Goal: Check status: Check status

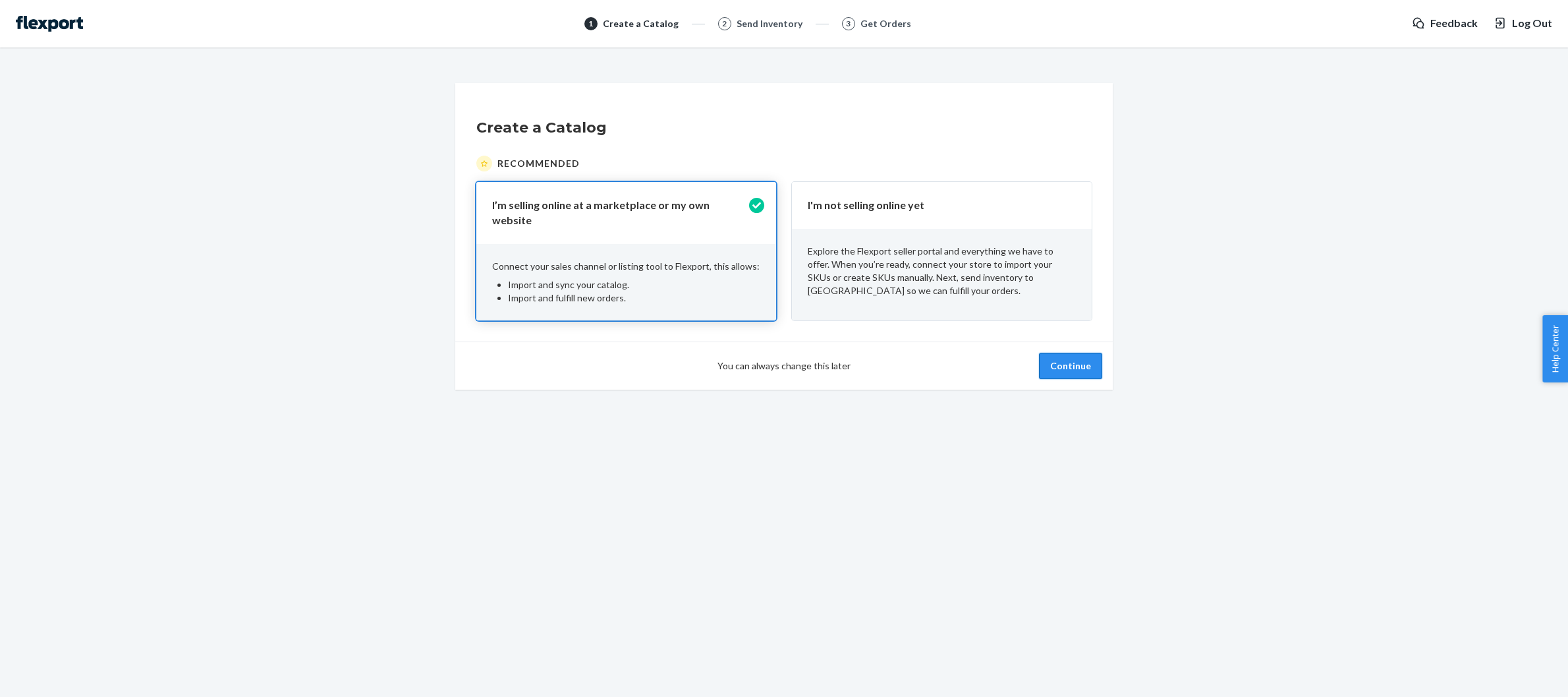
click at [1087, 361] on button "Continue" at bounding box center [1070, 366] width 64 height 26
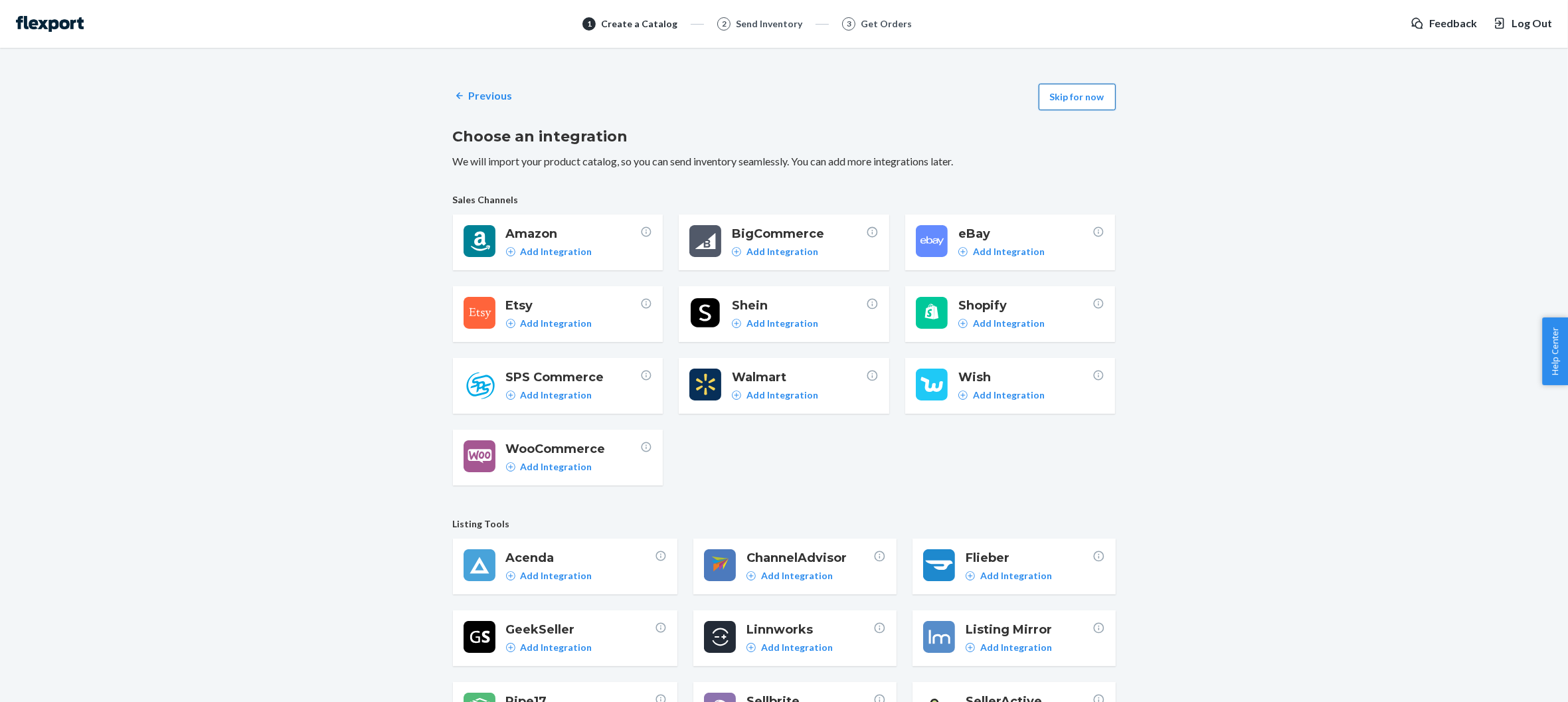
click at [1100, 101] on button "Skip for now" at bounding box center [1077, 97] width 77 height 26
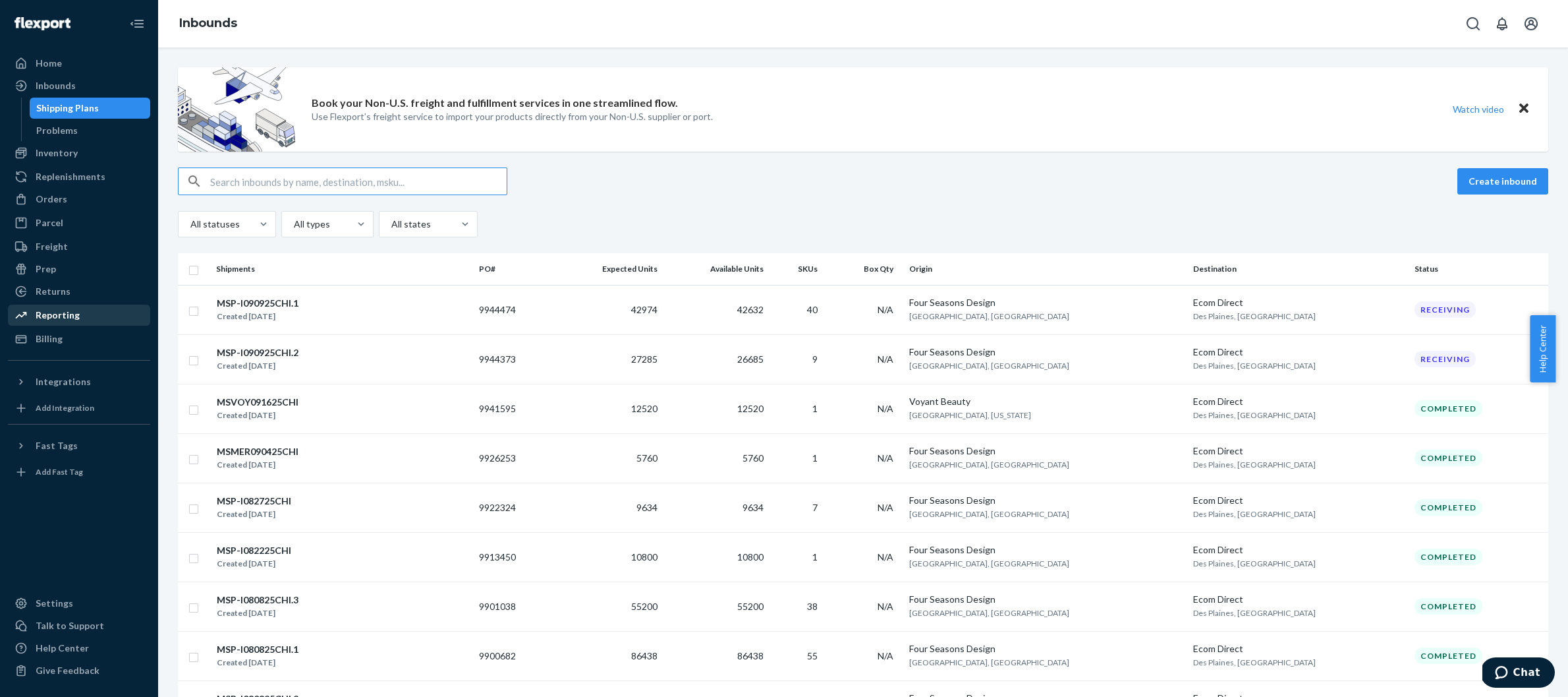
click at [74, 315] on div "Reporting" at bounding box center [57, 315] width 44 height 13
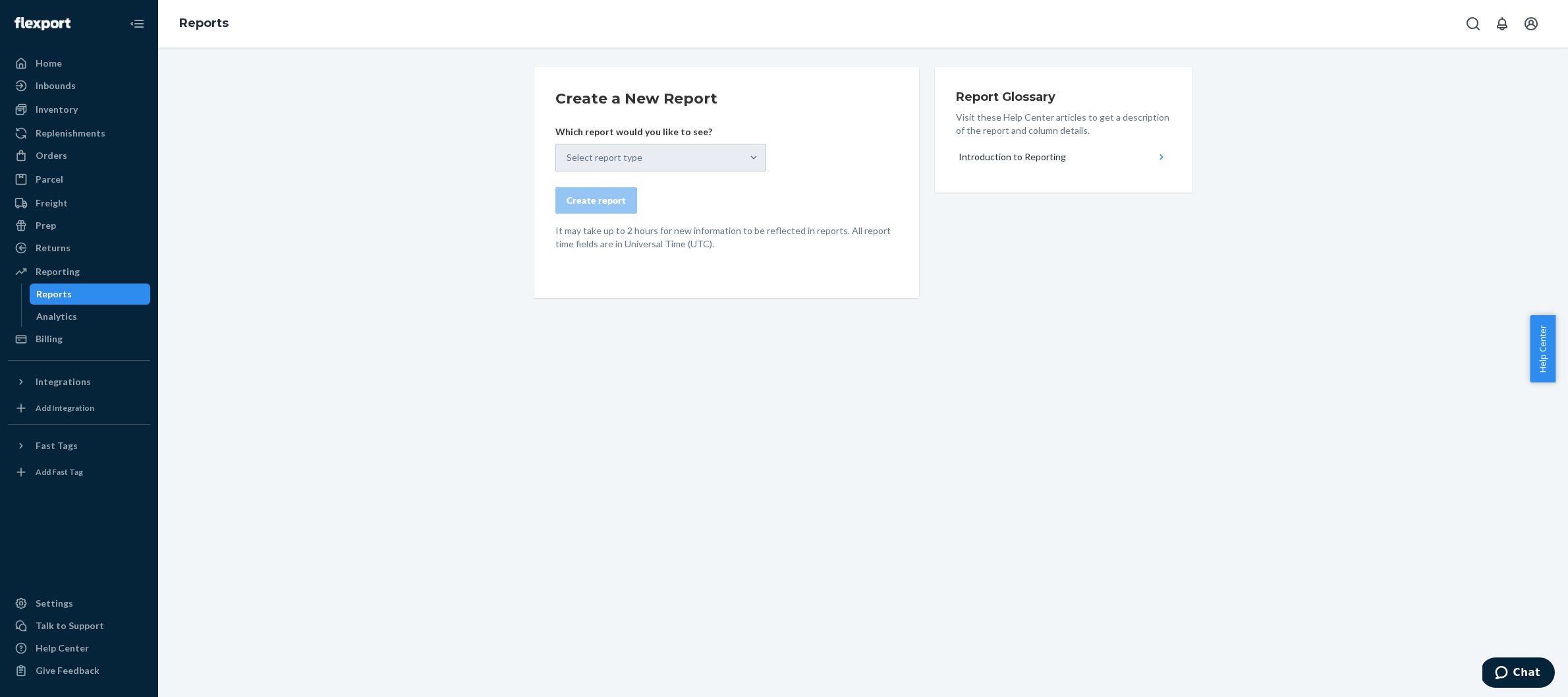
click at [690, 152] on div "Select report type" at bounding box center [661, 158] width 211 height 28
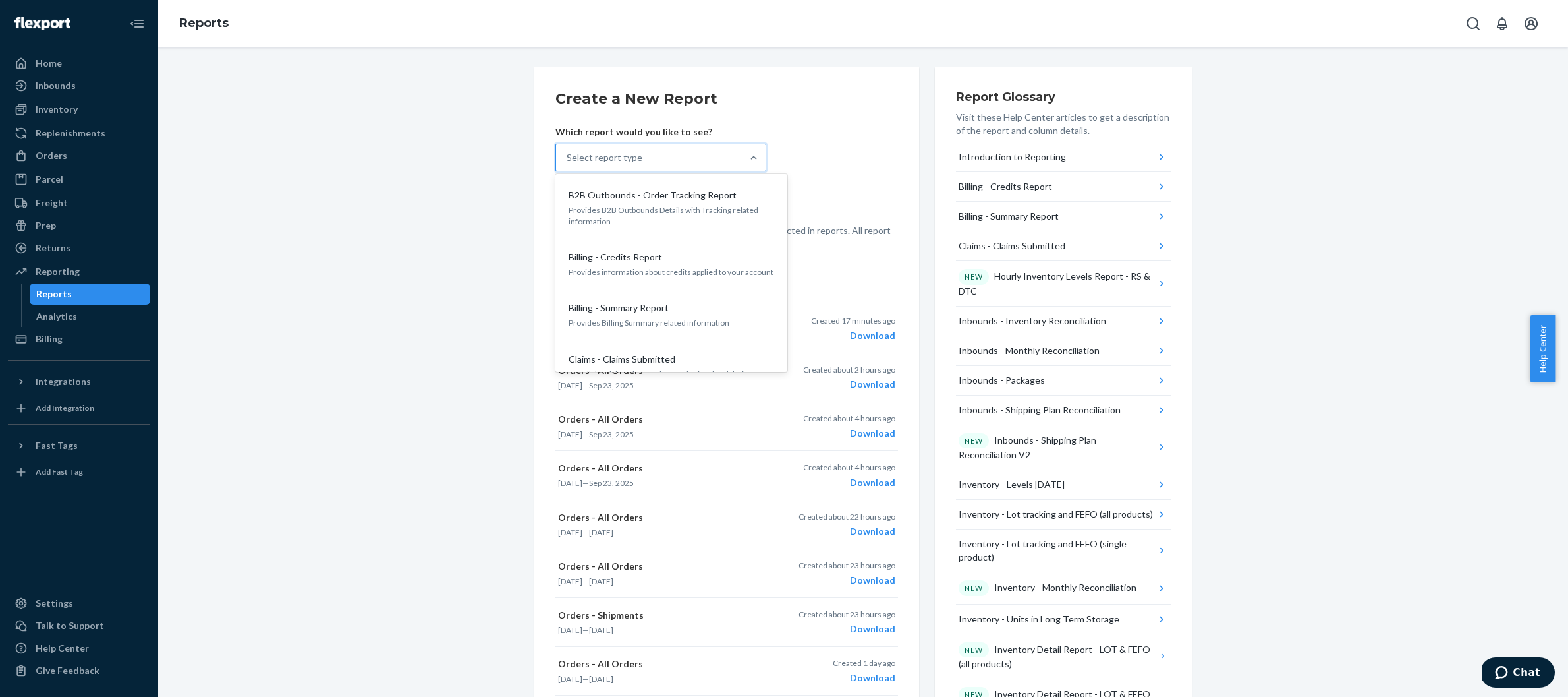
click at [658, 159] on div "Select report type" at bounding box center [649, 158] width 185 height 26
click at [568, 159] on input "option B2B Outbounds - Order Tracking Report focused, 1 of 33. 33 results avail…" at bounding box center [568, 157] width 2 height 13
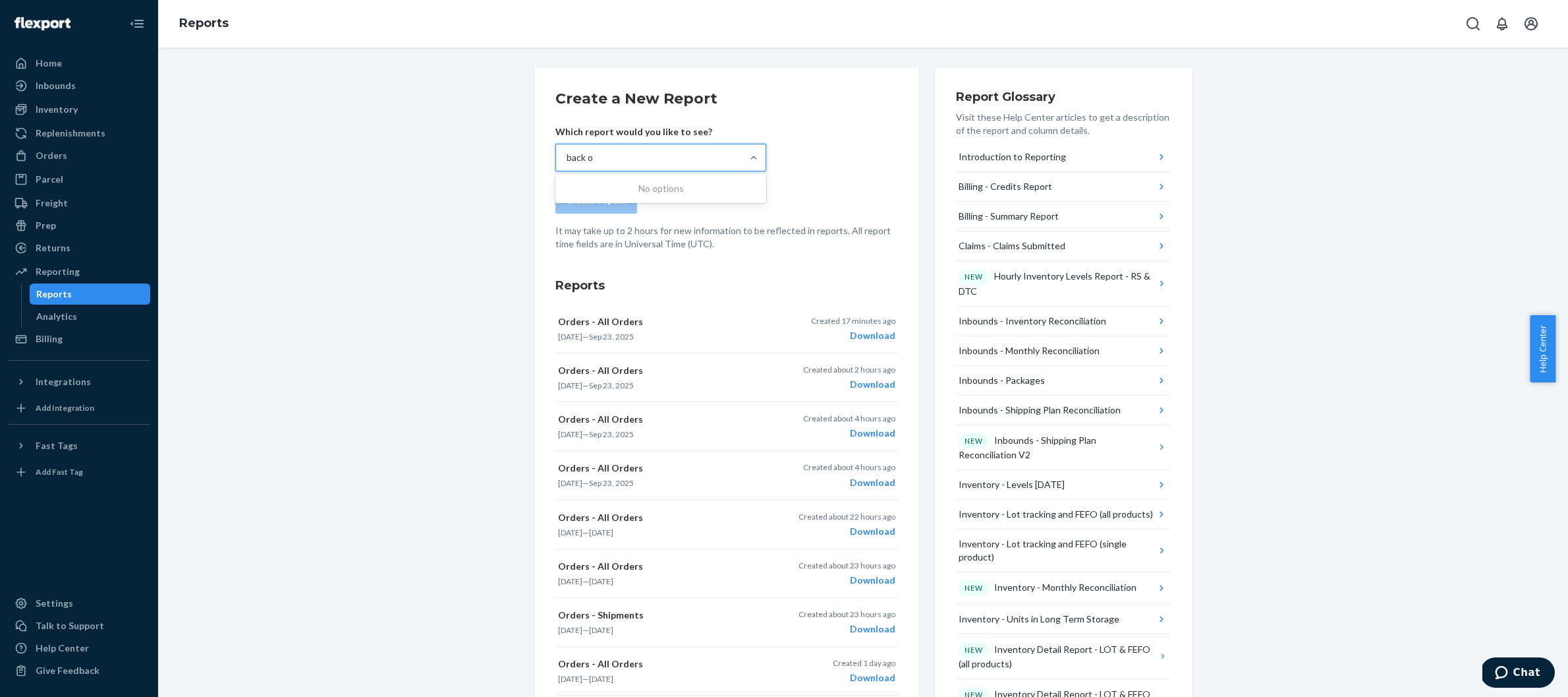
type input "back"
click at [681, 215] on div "Orders - Backorder Items Provides information about the items in your backorders" at bounding box center [671, 202] width 211 height 40
click at [589, 164] on input "back" at bounding box center [578, 157] width 23 height 13
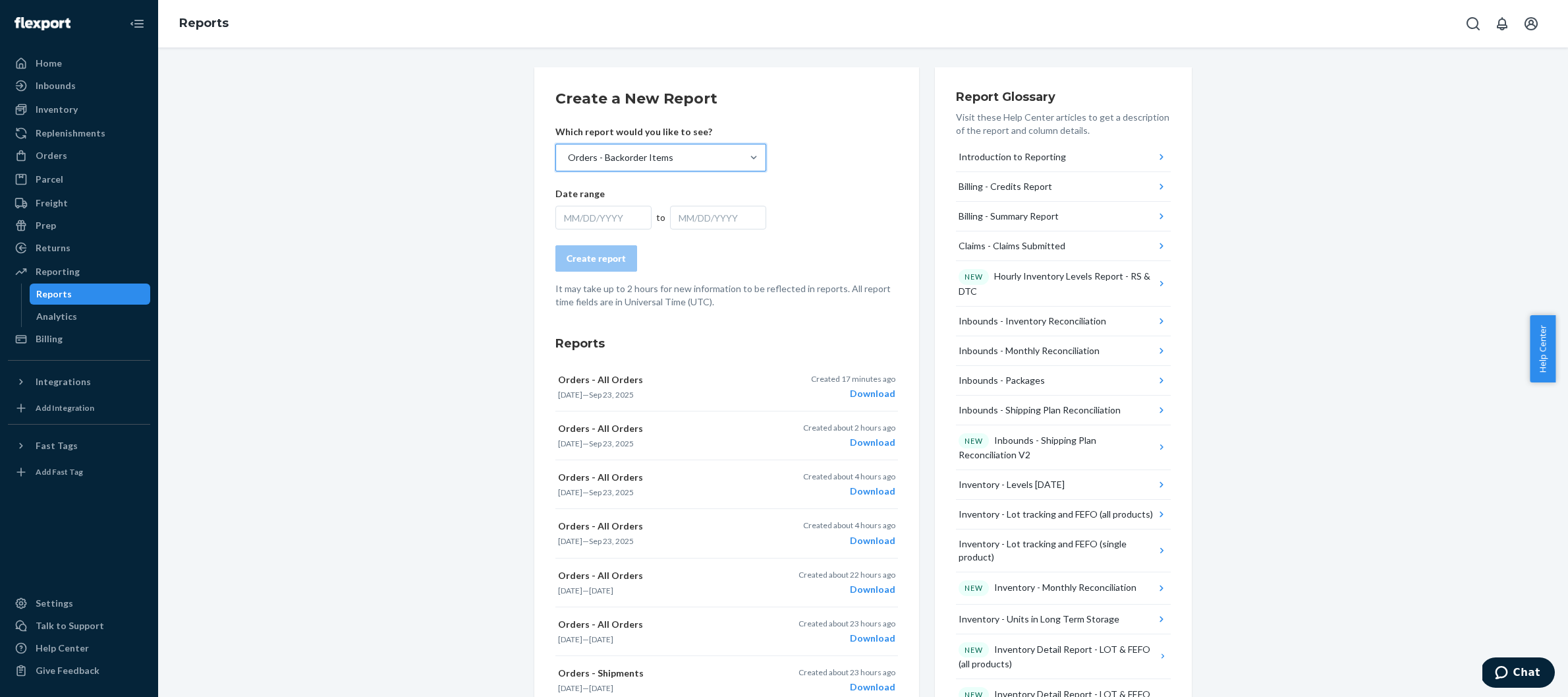
click at [601, 218] on div "MM/DD/YYYY" at bounding box center [603, 217] width 96 height 24
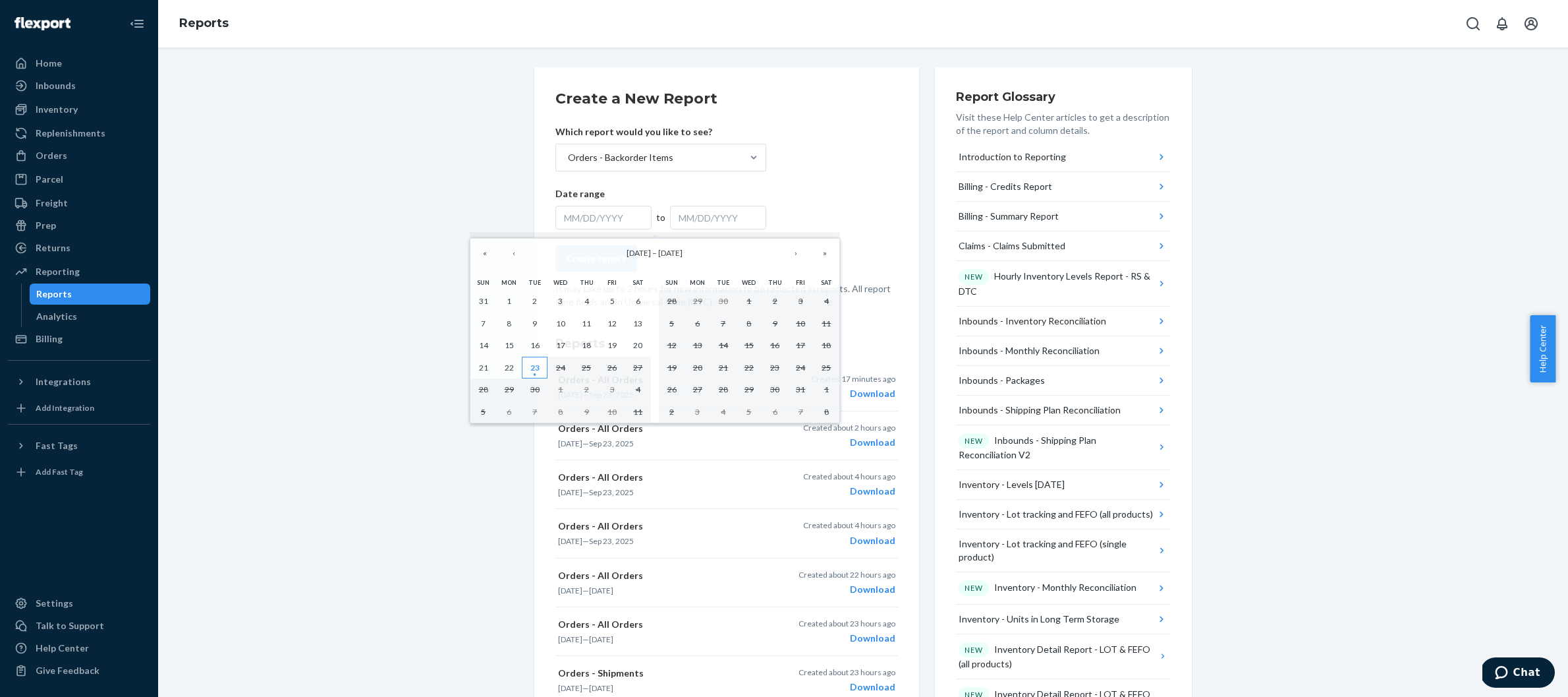
click at [538, 367] on abbr "23" at bounding box center [535, 367] width 10 height 10
click at [510, 367] on abbr "22" at bounding box center [509, 367] width 10 height 10
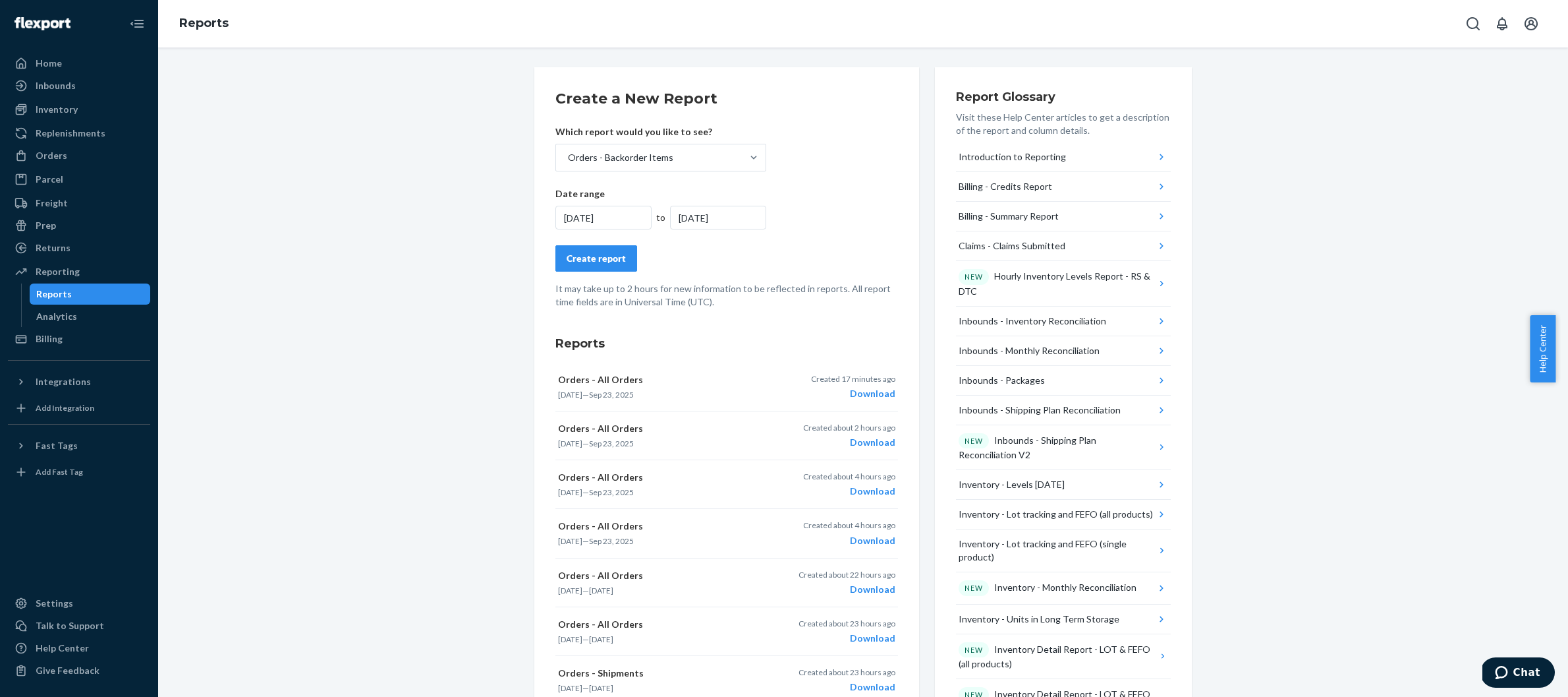
click at [605, 261] on div "Create report" at bounding box center [596, 258] width 59 height 13
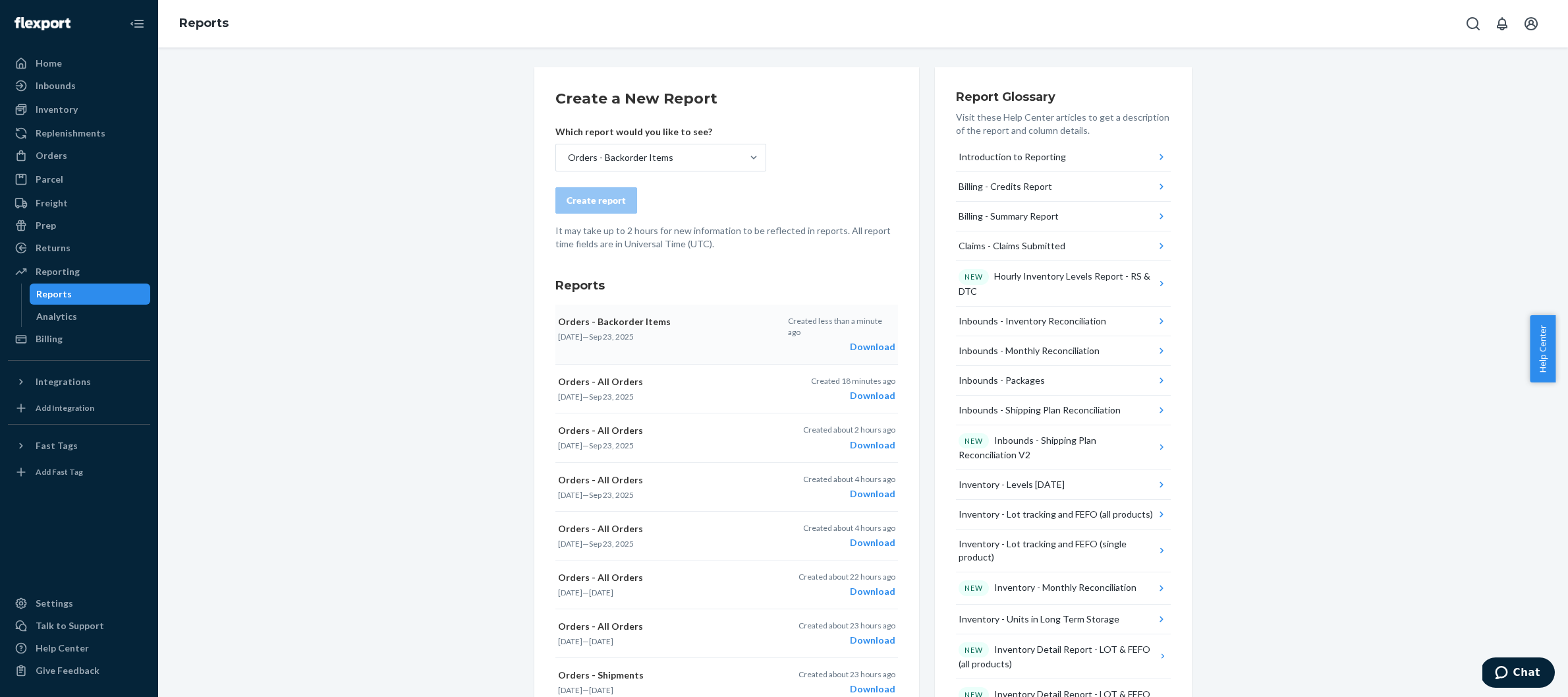
click at [866, 340] on div "Download" at bounding box center [841, 346] width 107 height 13
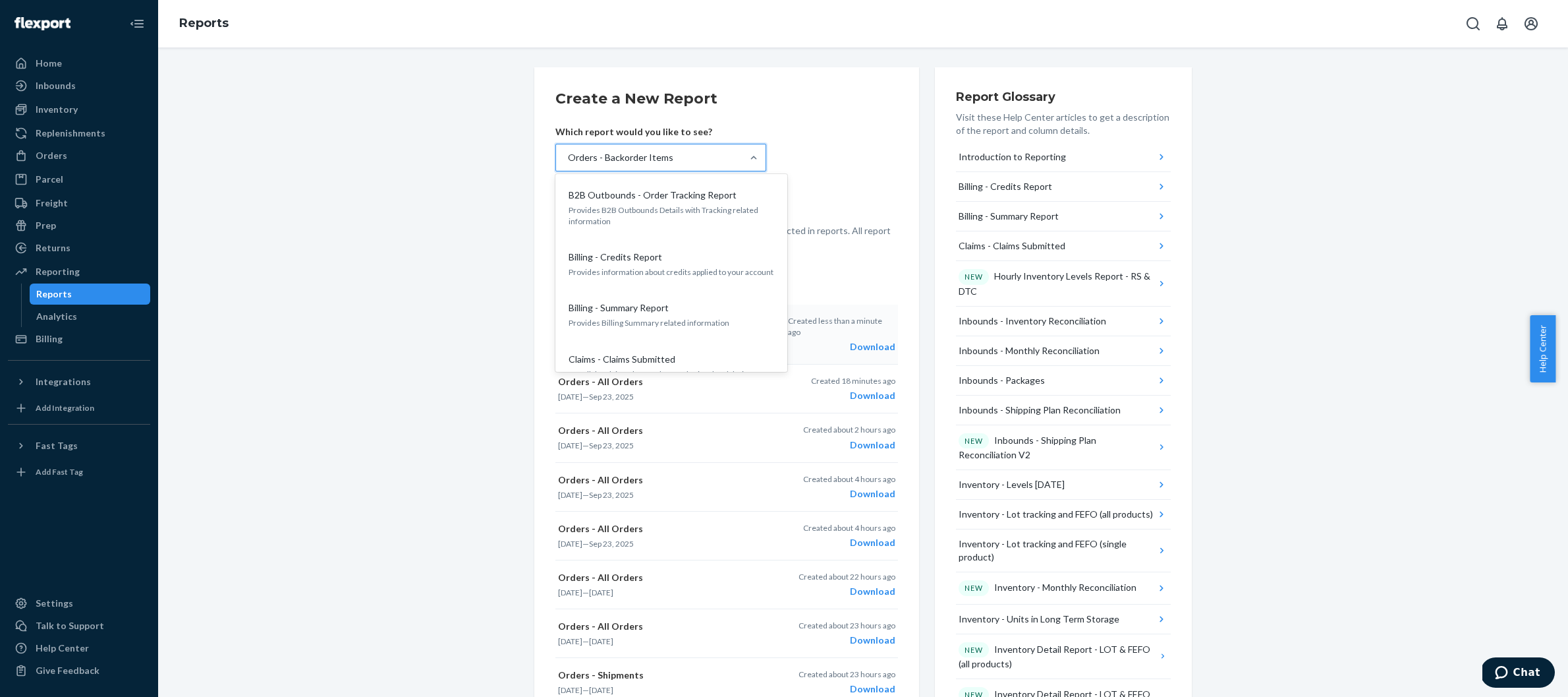
click at [726, 156] on div "Orders - Backorder Items" at bounding box center [649, 158] width 185 height 26
click at [568, 156] on input "option Orders - Backorder Items, selected. option B2B Outbounds - Order Trackin…" at bounding box center [568, 157] width 2 height 13
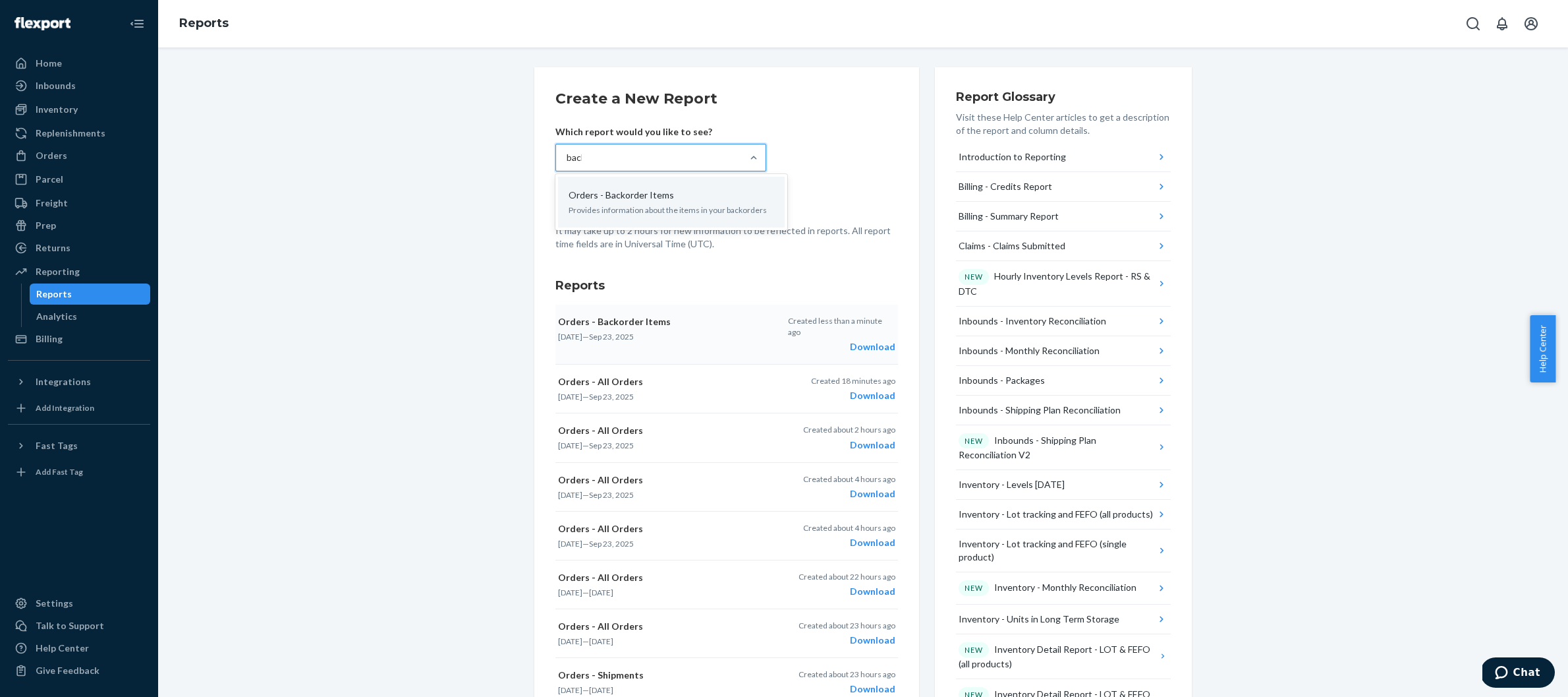
type input "back"
click at [713, 186] on div "Orders - Backorder Items Provides information about the items in your backorders" at bounding box center [671, 202] width 211 height 40
click at [589, 164] on input "back" at bounding box center [578, 157] width 23 height 13
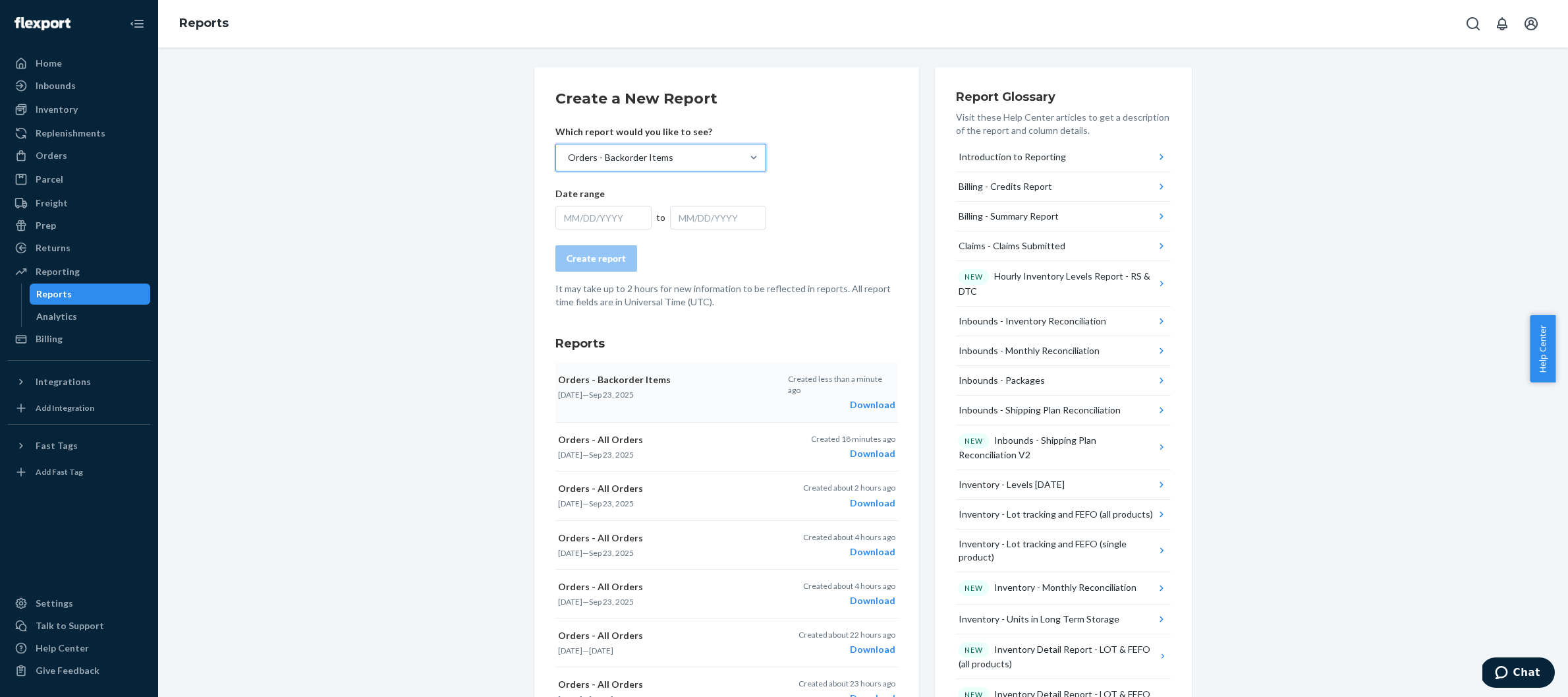
click at [595, 213] on div "MM/DD/YYYY" at bounding box center [603, 217] width 96 height 24
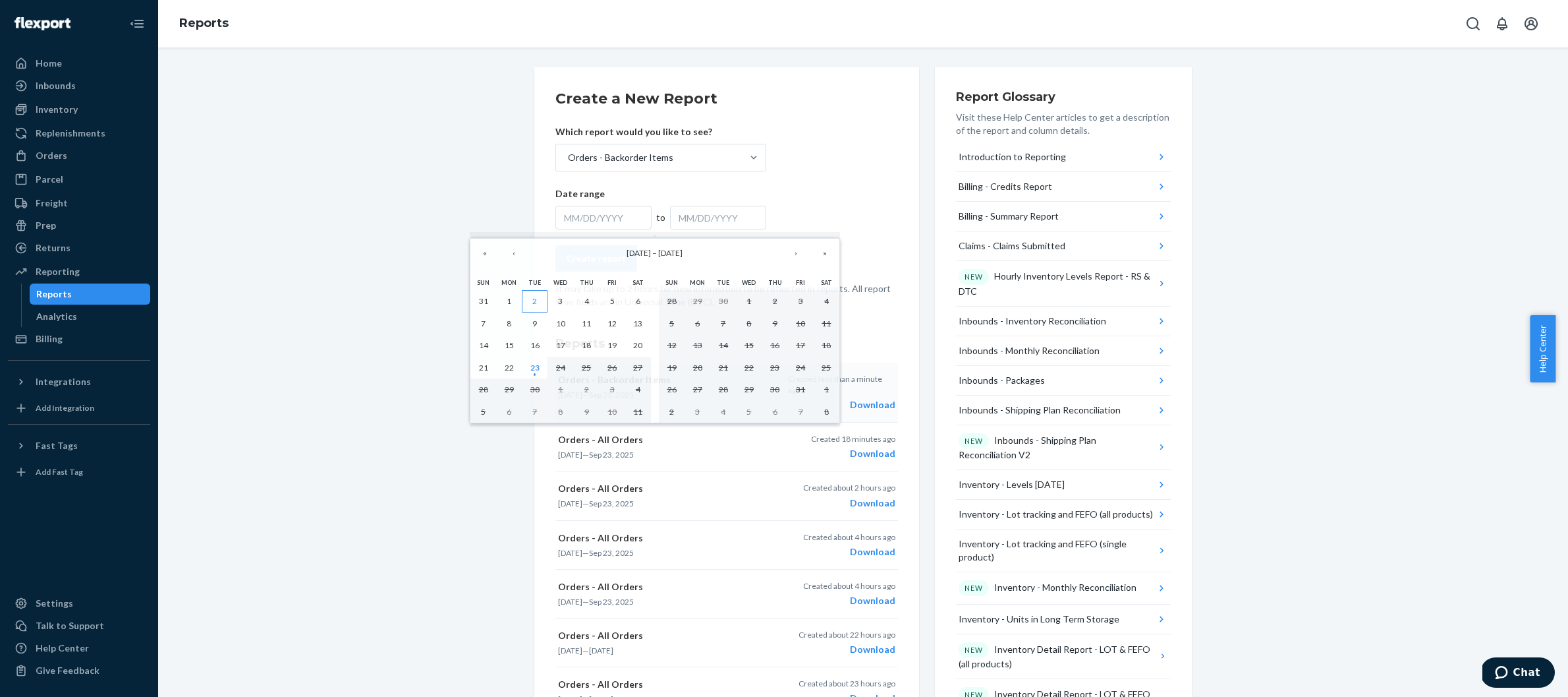
click at [532, 302] on abbr "2" at bounding box center [534, 301] width 4 height 10
click at [532, 373] on abbr "23" at bounding box center [535, 367] width 10 height 10
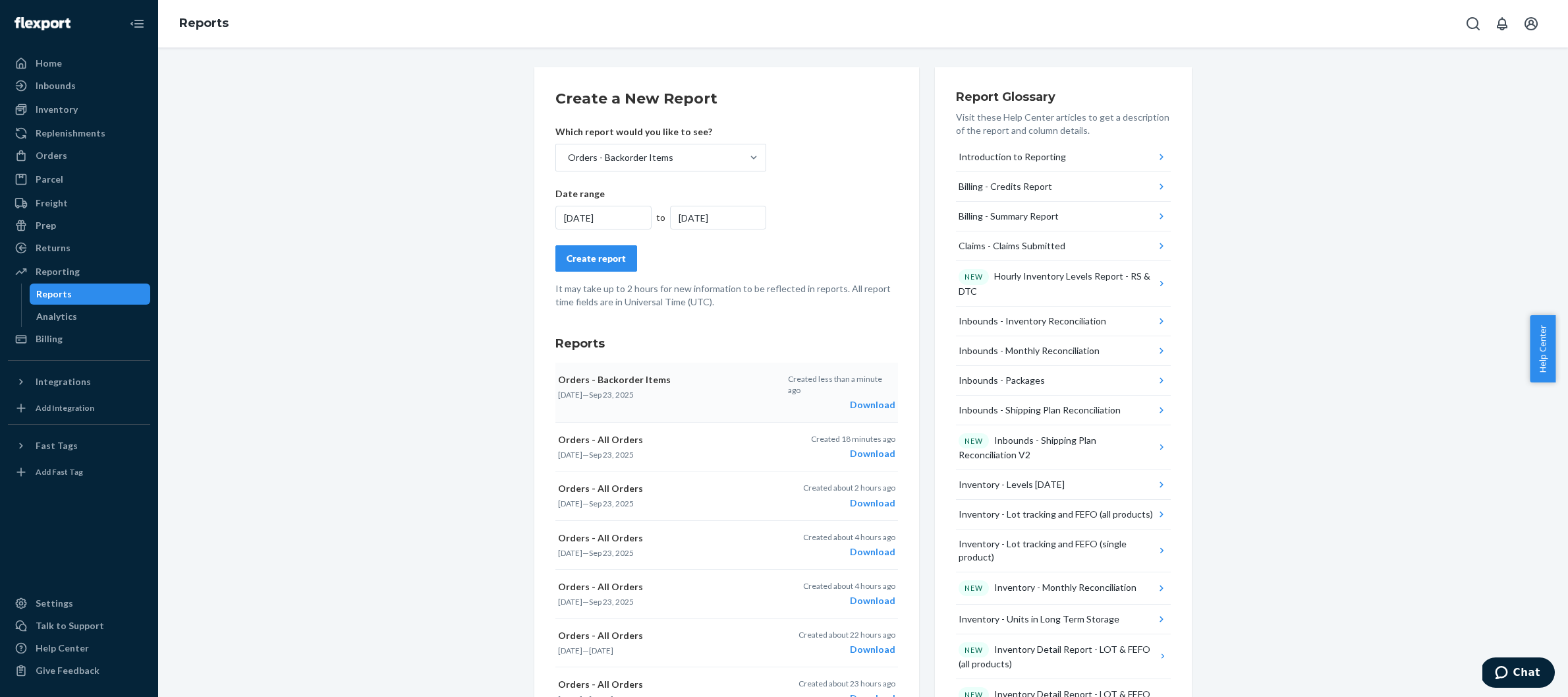
click at [617, 261] on div "Create report" at bounding box center [596, 258] width 59 height 13
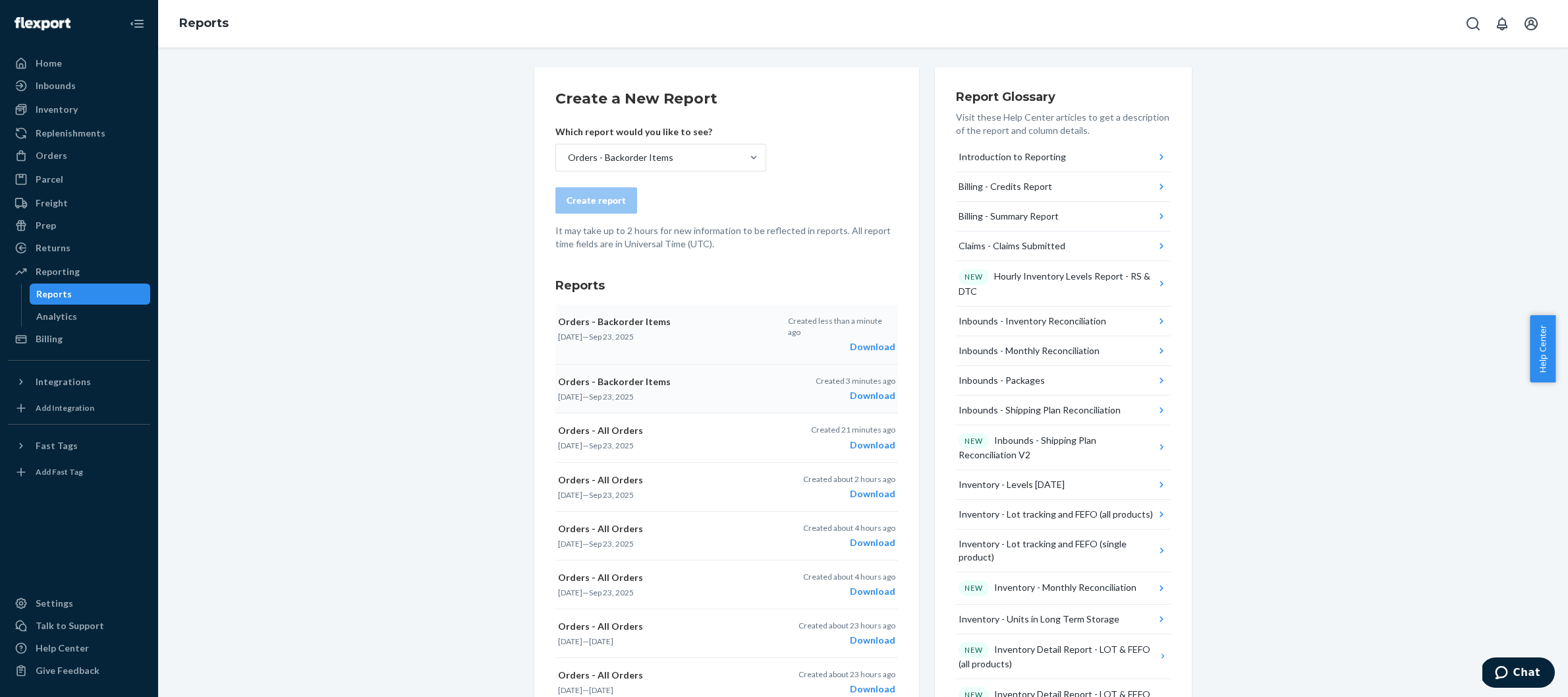
click at [867, 340] on div "Download" at bounding box center [841, 346] width 107 height 13
click at [1322, 24] on div "Reports" at bounding box center [863, 24] width 1410 height 47
click at [725, 157] on div "Orders - Backorder Items" at bounding box center [649, 158] width 185 height 26
click at [568, 157] on input "Orders - Backorder Items" at bounding box center [568, 157] width 2 height 13
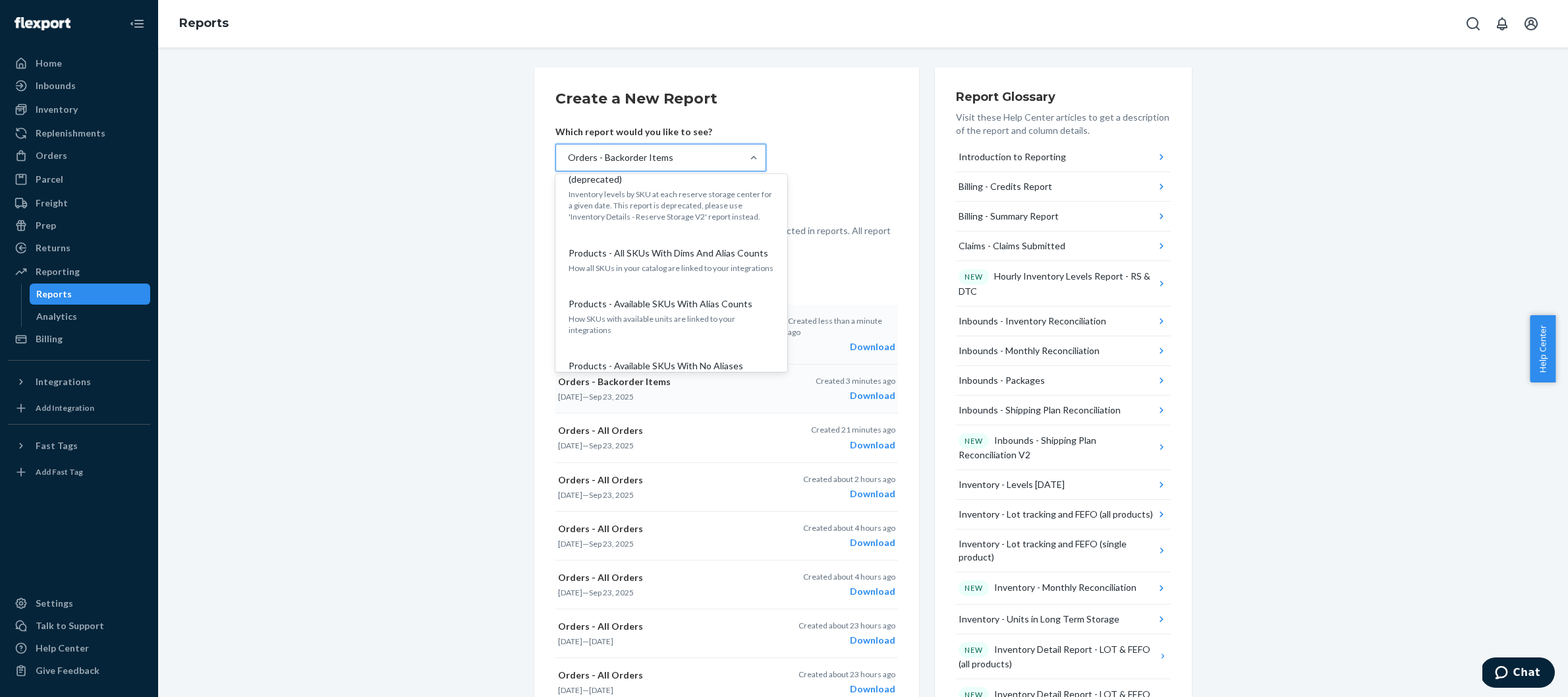
scroll to position [1549, 0]
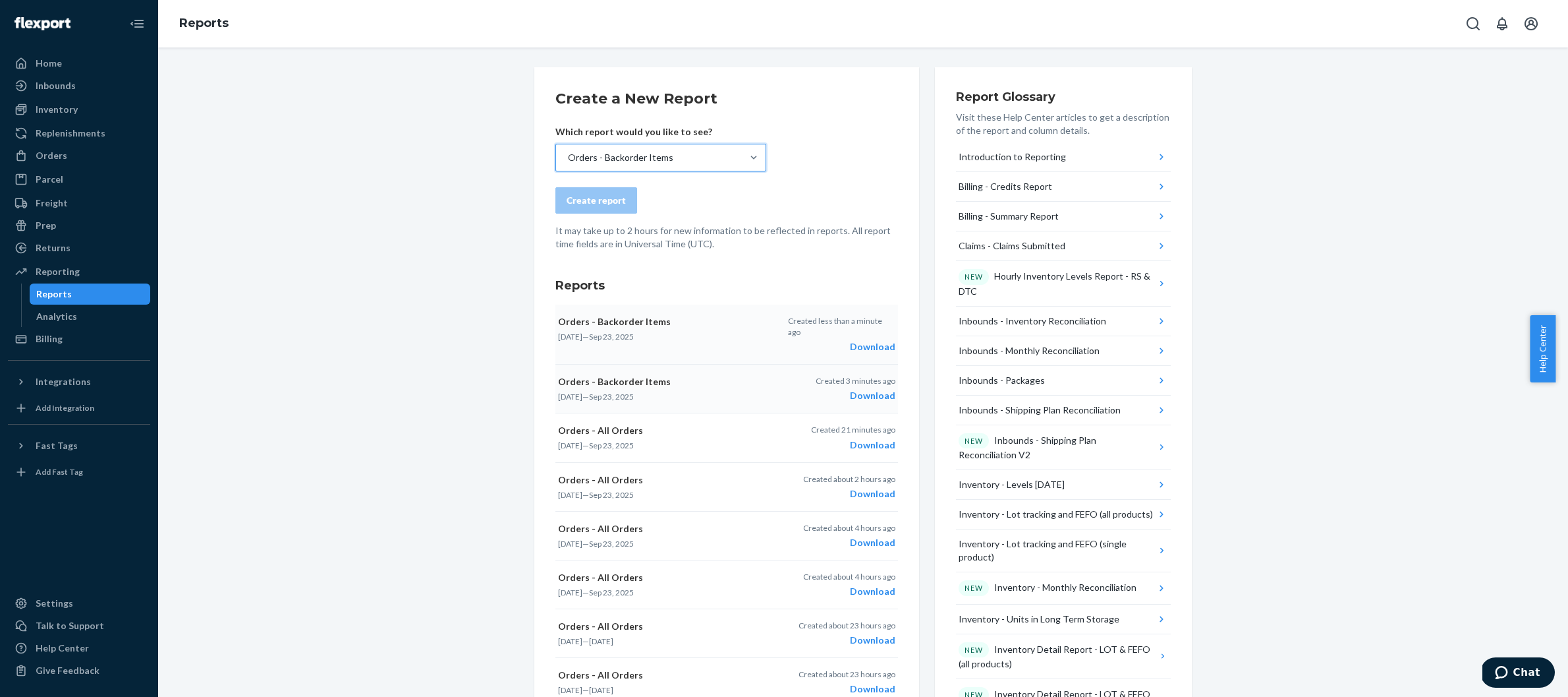
click at [697, 162] on div "Orders - Backorder Items" at bounding box center [649, 158] width 185 height 26
click at [568, 162] on input "option Orders - Backorder Items, selected. 0 results available. Select is focus…" at bounding box center [568, 157] width 2 height 13
click at [697, 162] on div "Orders - Backorder Items" at bounding box center [649, 158] width 185 height 26
click at [568, 162] on input "option Orders - Backorder Items, selected. 0 results available. Select is focus…" at bounding box center [568, 157] width 2 height 13
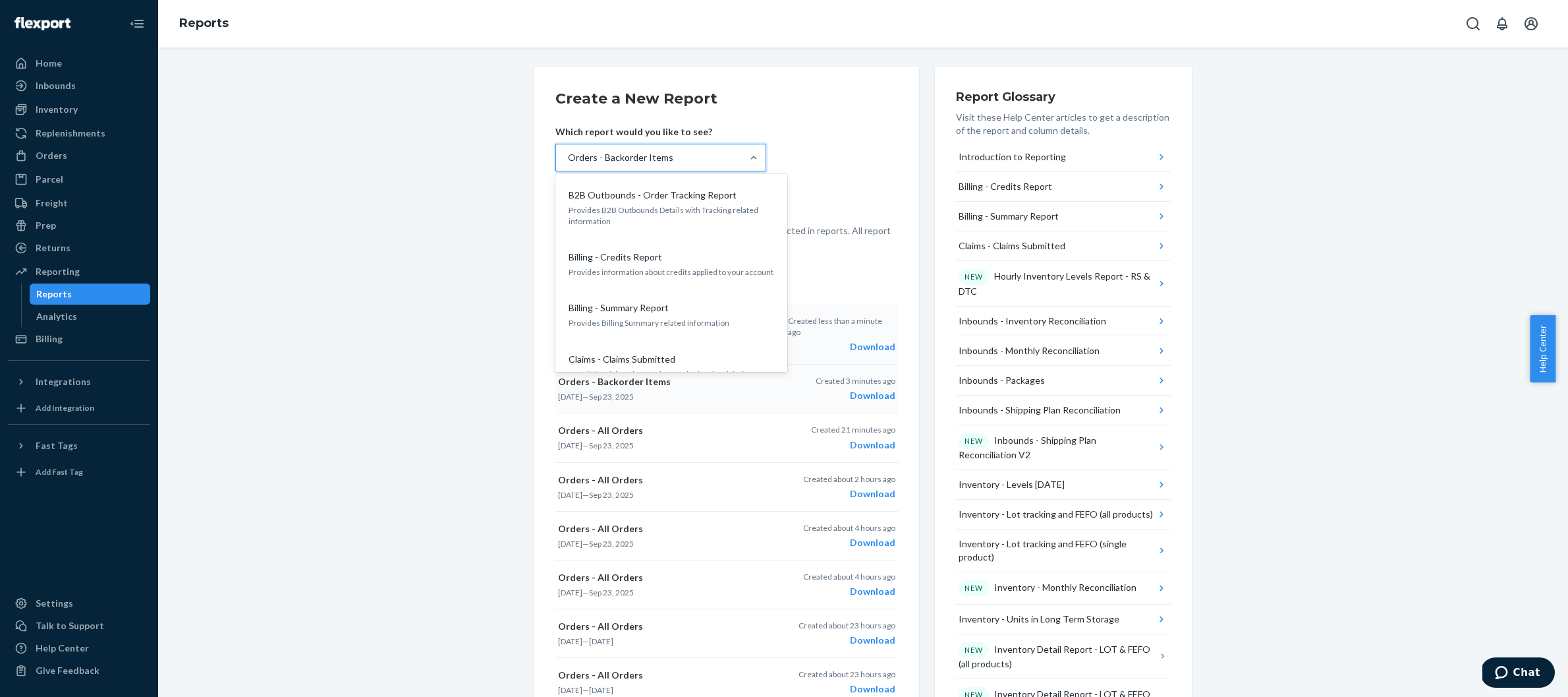
click at [698, 163] on div "Orders - Backorder Items" at bounding box center [649, 158] width 185 height 26
click at [568, 163] on input "option Orders - Backorder Items, selected. option B2B Outbounds - Order Trackin…" at bounding box center [568, 157] width 2 height 13
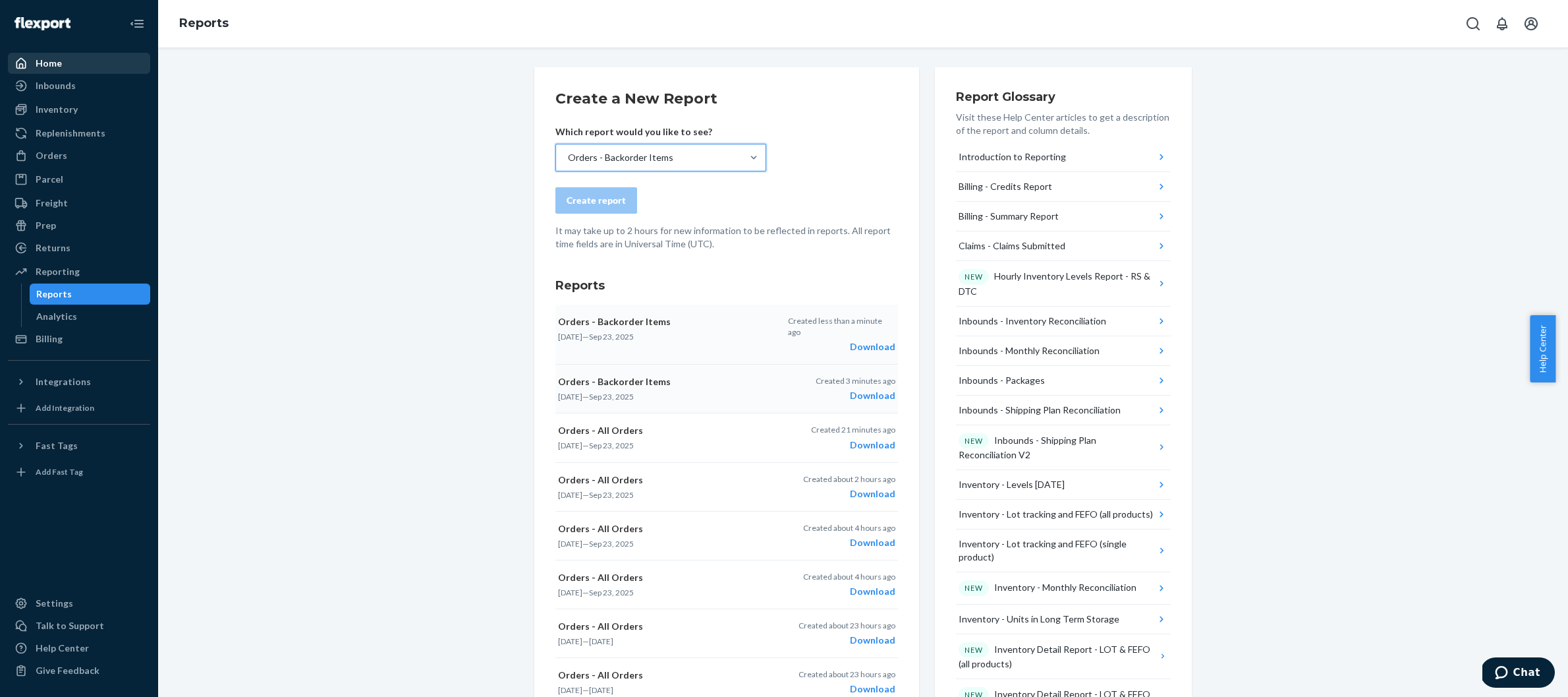
click at [77, 64] on div "Home" at bounding box center [79, 63] width 139 height 18
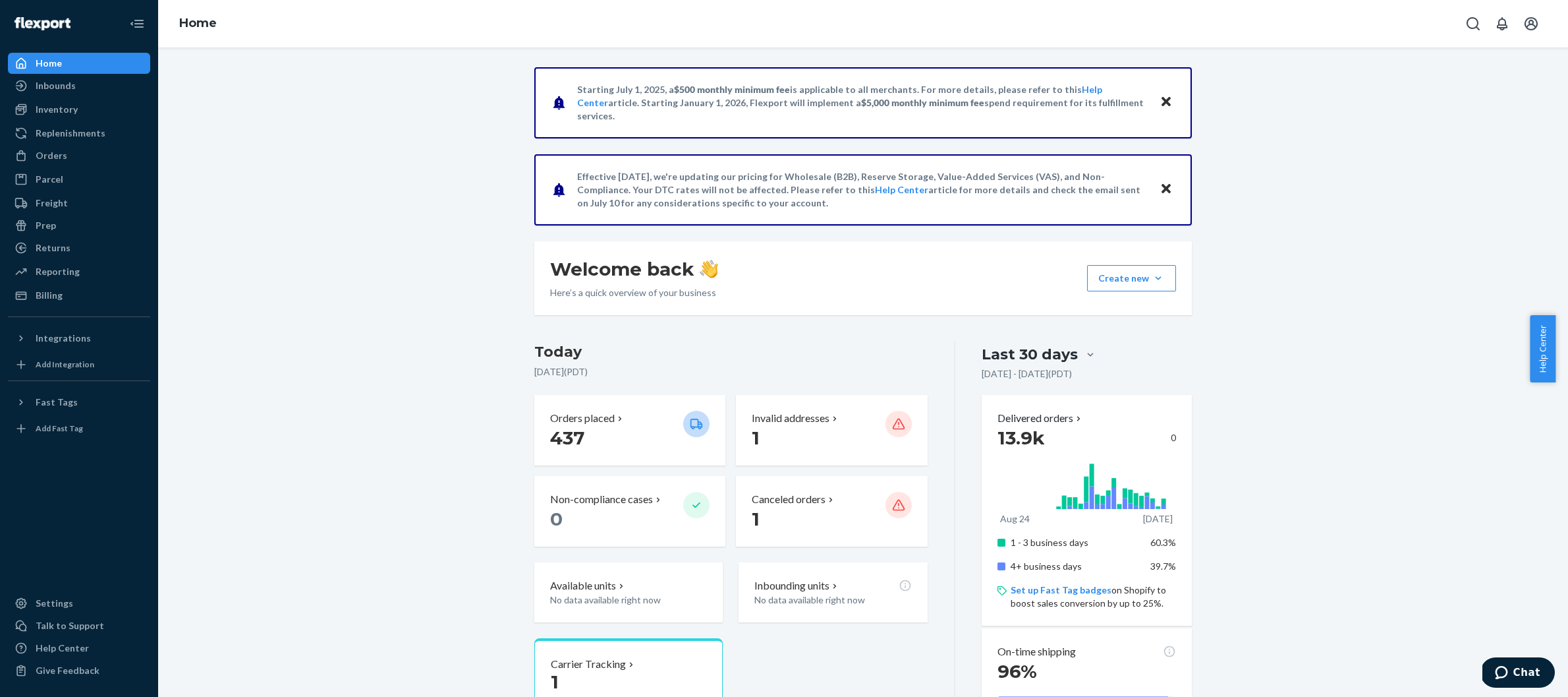
click at [1167, 96] on button "Close" at bounding box center [1167, 103] width 17 height 19
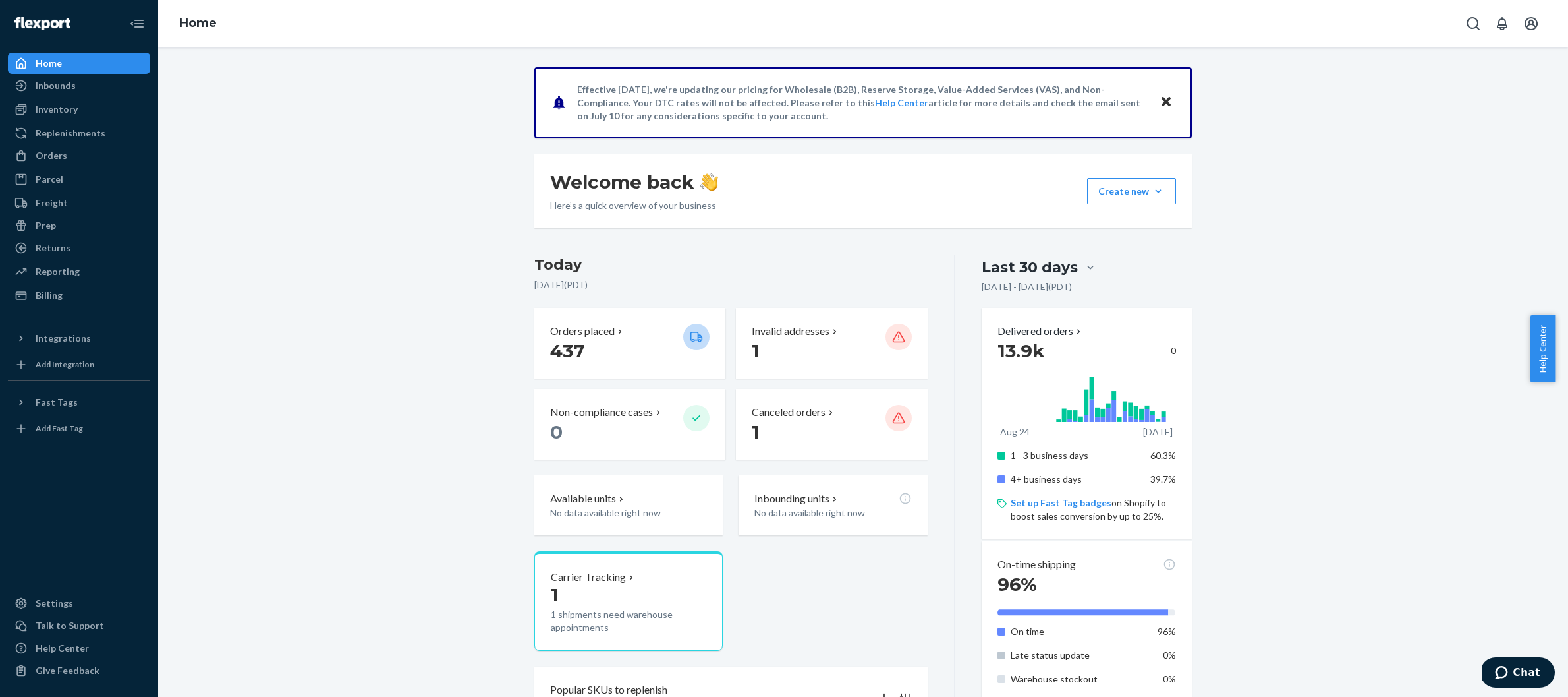
click at [1167, 96] on button "Close" at bounding box center [1167, 103] width 17 height 19
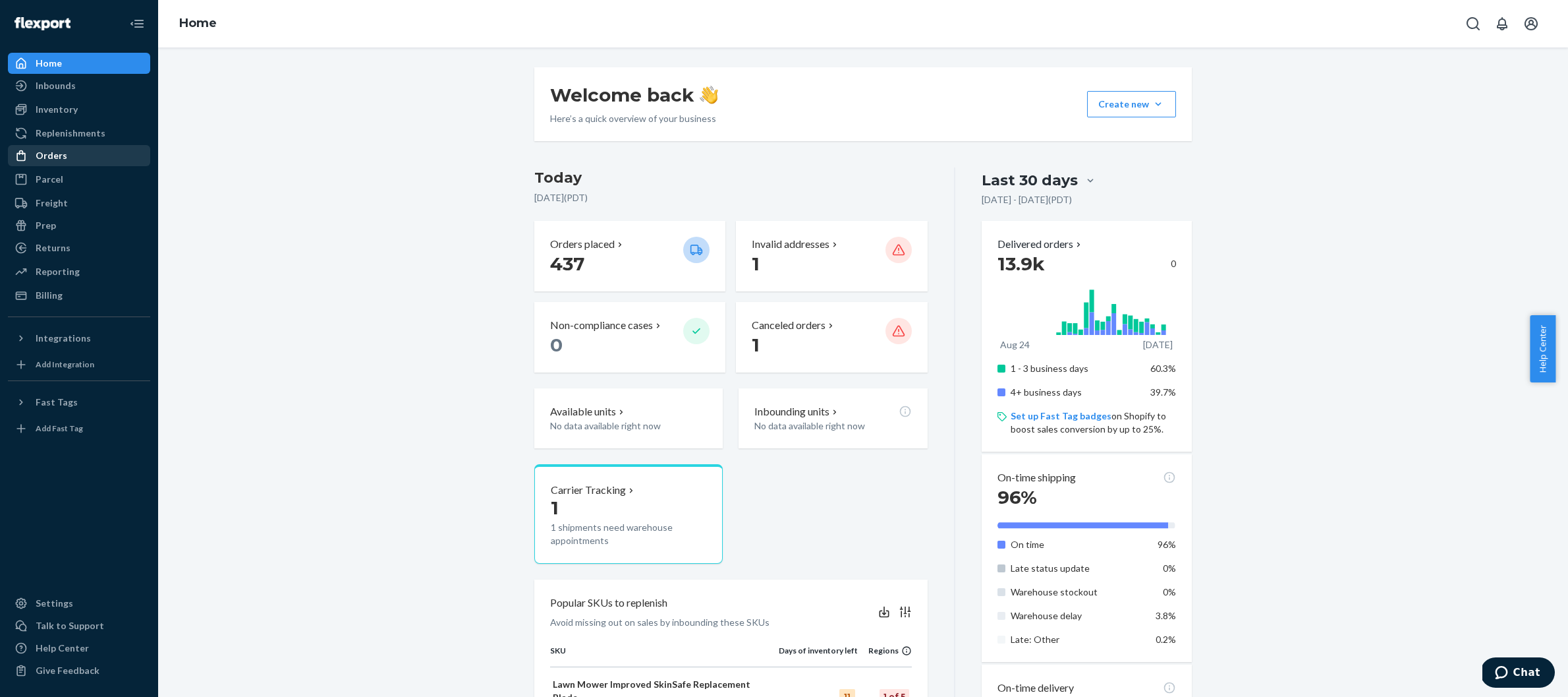
click at [67, 156] on div "Orders" at bounding box center [79, 155] width 139 height 18
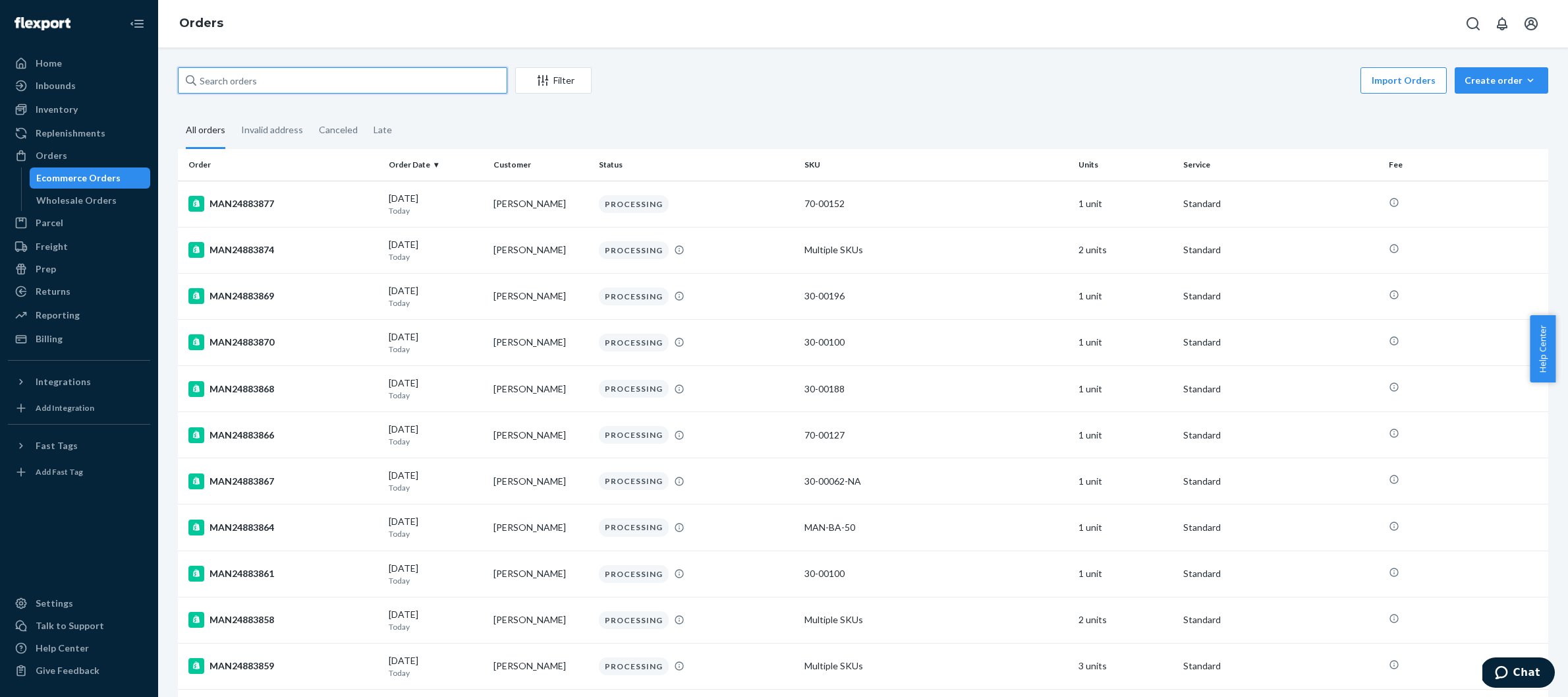
click at [318, 76] on input "text" at bounding box center [342, 80] width 329 height 26
paste input "MAN24878737"
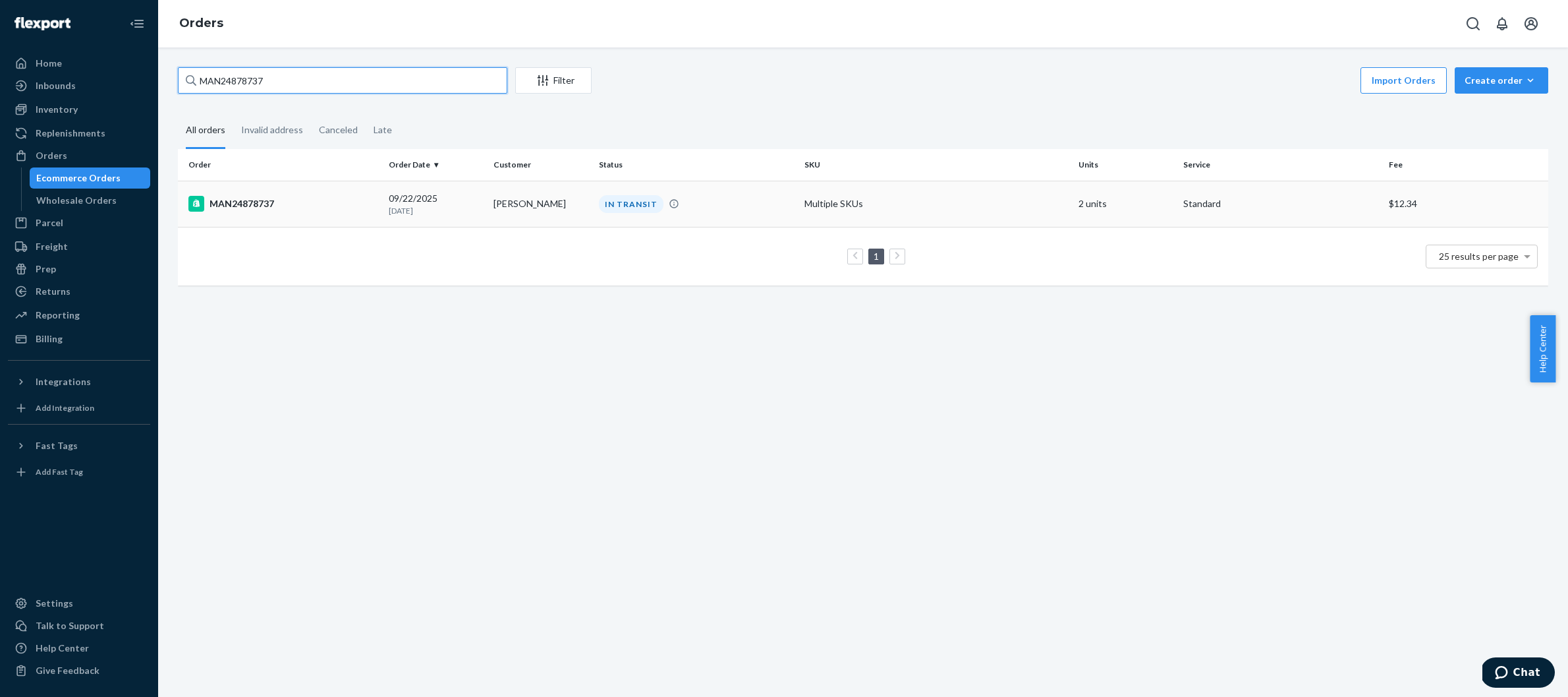
type input "MAN24878737"
click at [320, 204] on div "MAN24878737" at bounding box center [283, 204] width 190 height 16
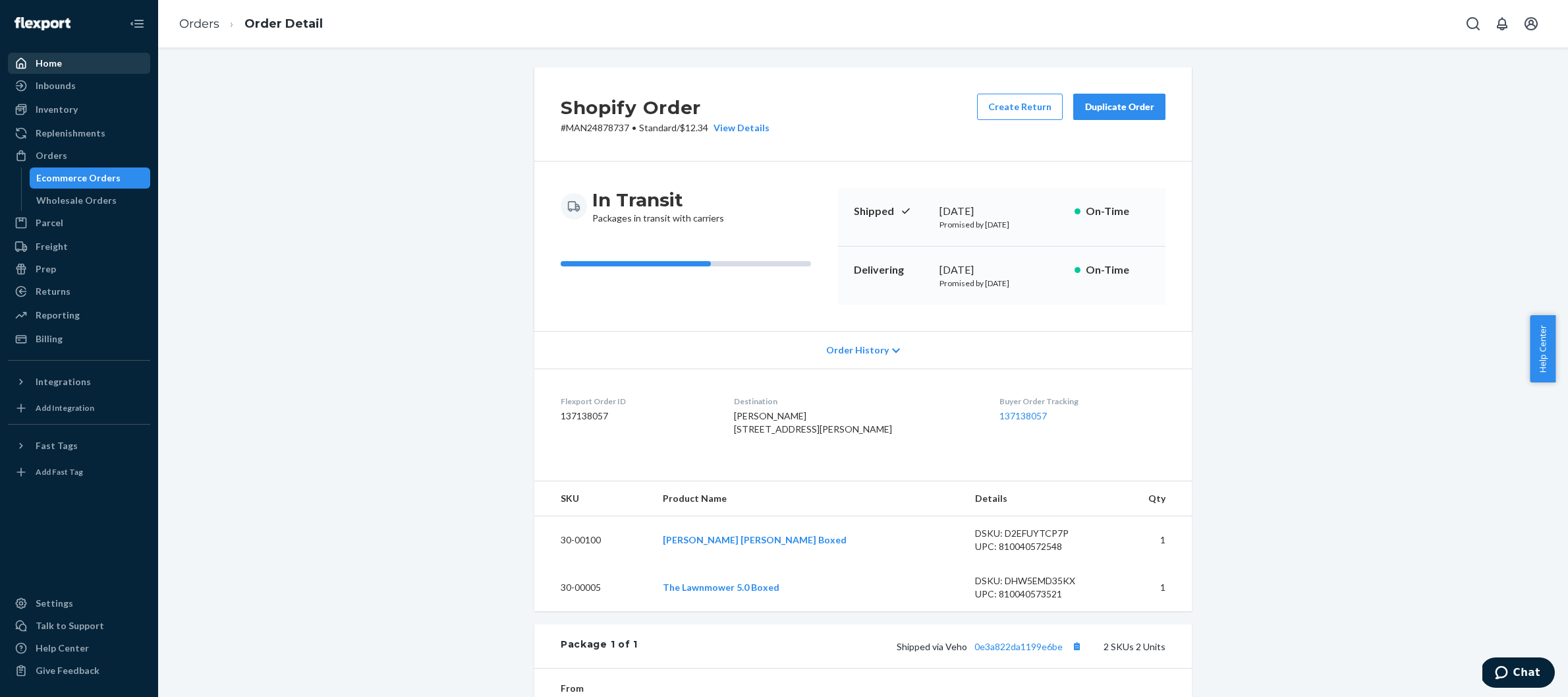
click at [59, 61] on div "Home" at bounding box center [49, 63] width 26 height 13
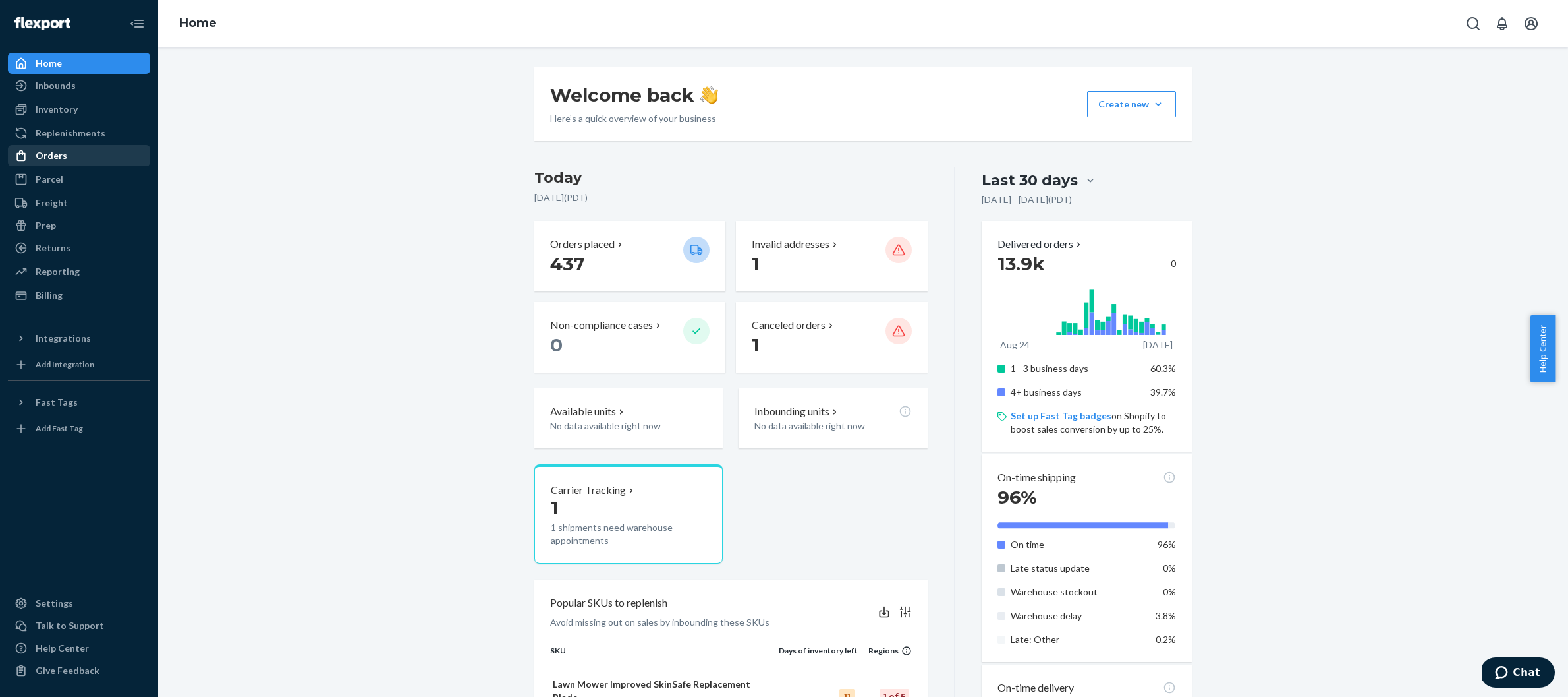
click at [44, 165] on div "Orders" at bounding box center [79, 155] width 139 height 18
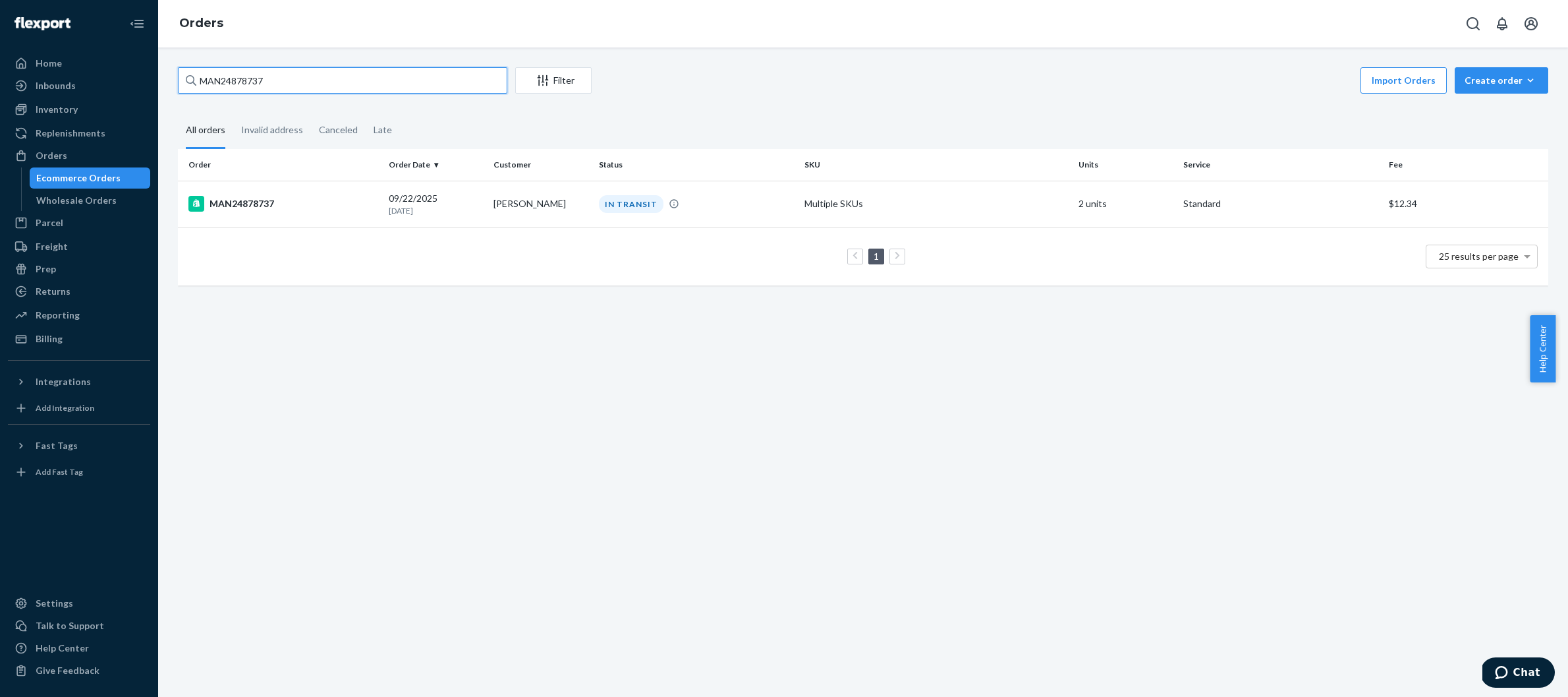
click at [332, 79] on input "MAN24878737" at bounding box center [342, 80] width 329 height 26
paste input "67"
type input "MAN24878677"
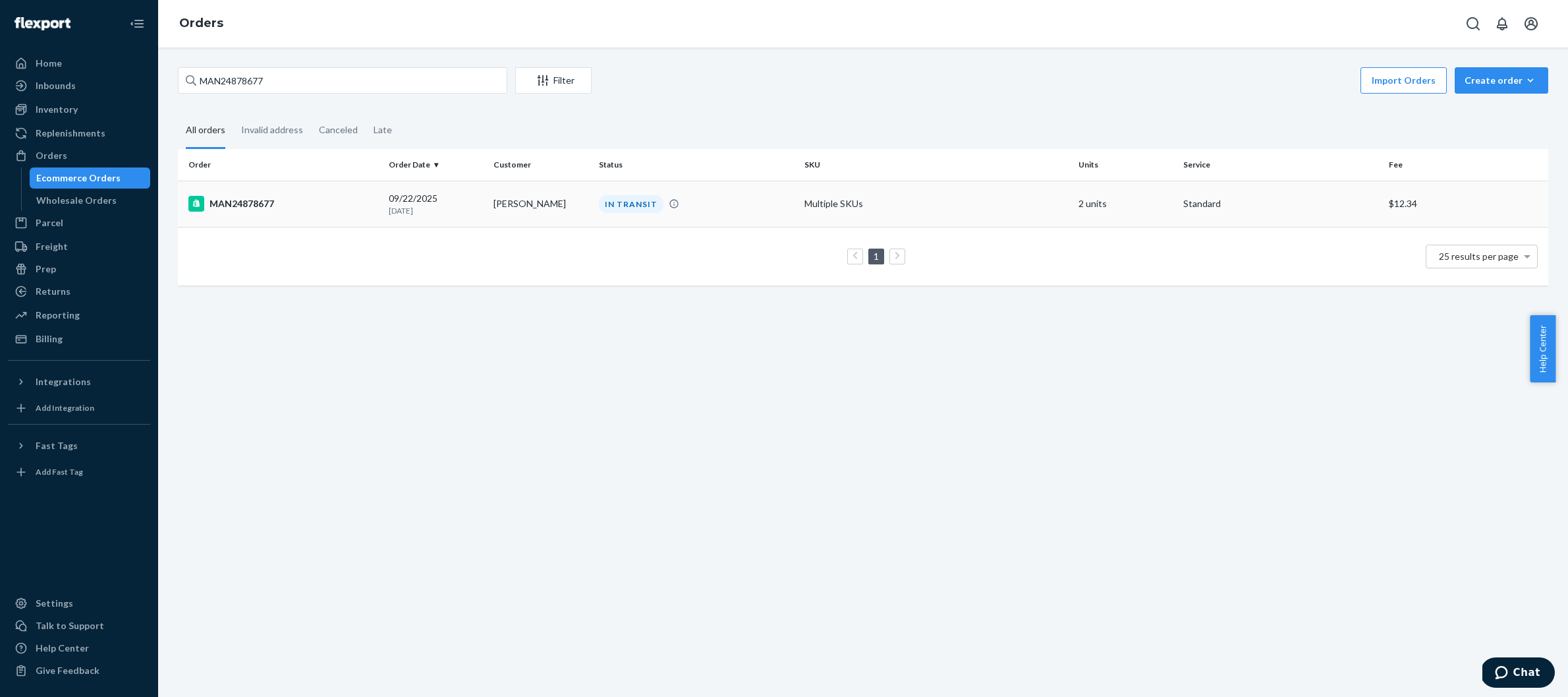
click at [345, 192] on td "MAN24878677" at bounding box center [280, 203] width 205 height 46
